Goal: Information Seeking & Learning: Learn about a topic

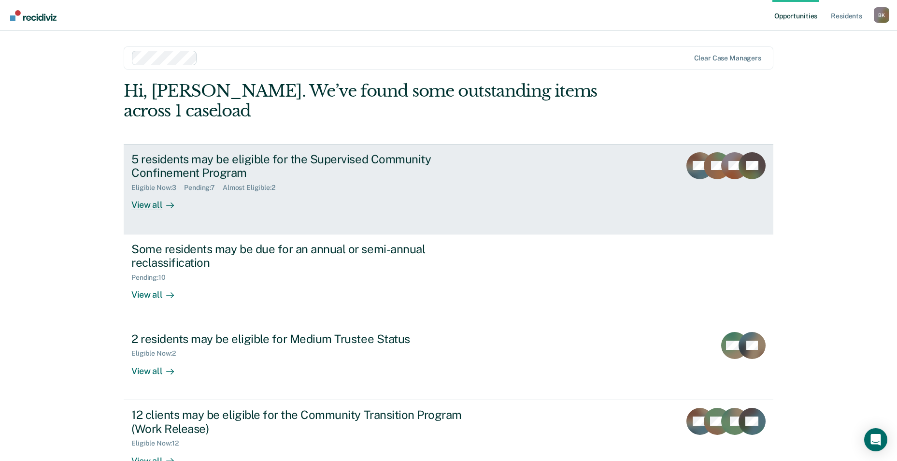
click at [181, 180] on div "Eligible Now : 3 Pending : 7 Almost Eligible : 2" at bounding box center [300, 186] width 339 height 12
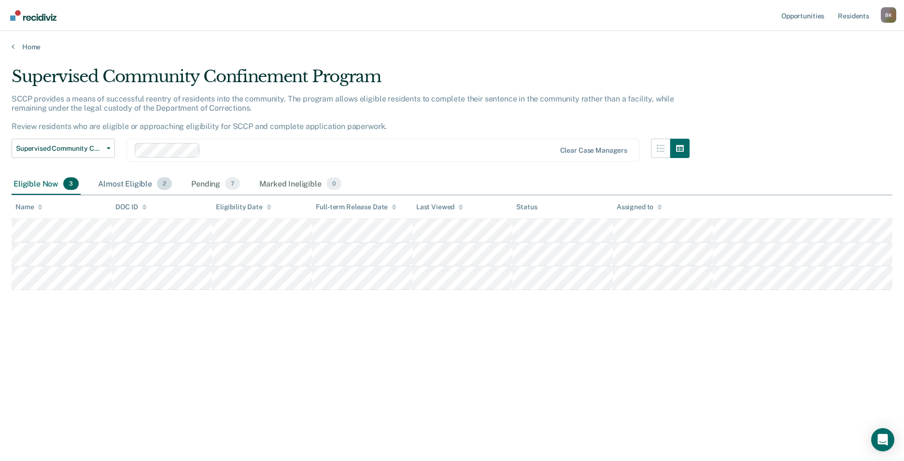
click at [133, 184] on div "Almost Eligible 2" at bounding box center [135, 183] width 78 height 21
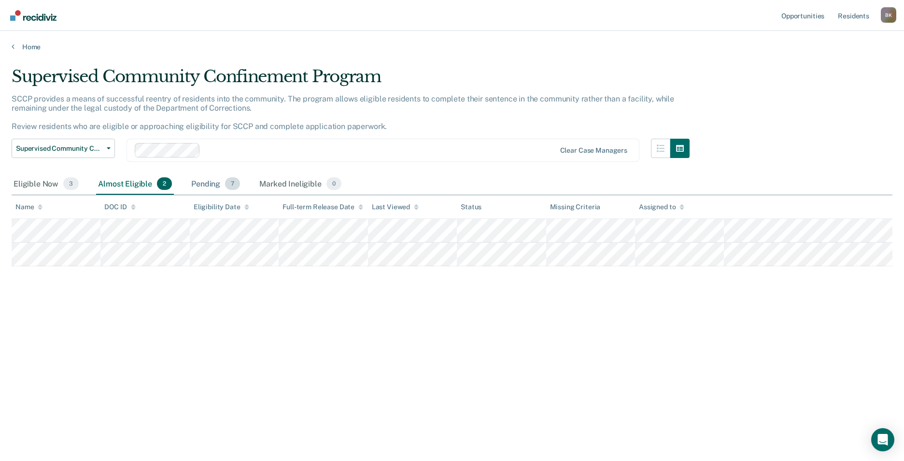
click at [206, 184] on div "Pending 7" at bounding box center [215, 183] width 53 height 21
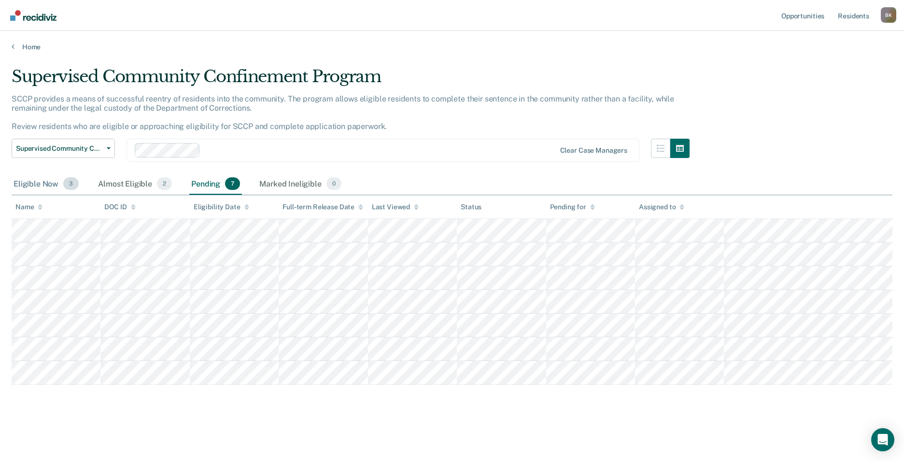
click at [22, 183] on div "Eligible Now 3" at bounding box center [46, 183] width 69 height 21
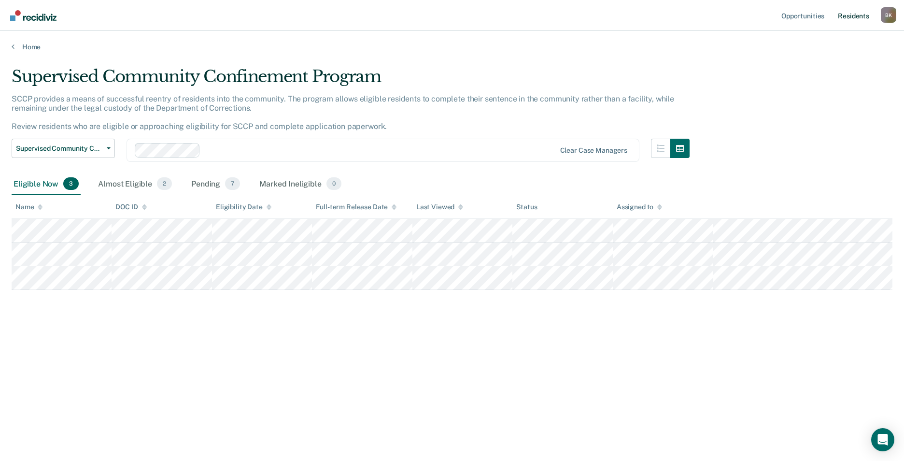
click at [865, 18] on link "Resident s" at bounding box center [853, 15] width 35 height 31
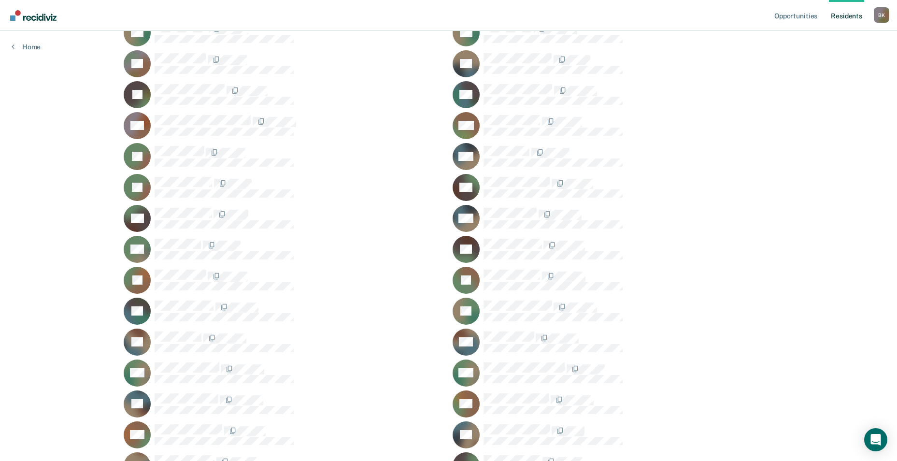
scroll to position [545, 0]
